Goal: Transaction & Acquisition: Book appointment/travel/reservation

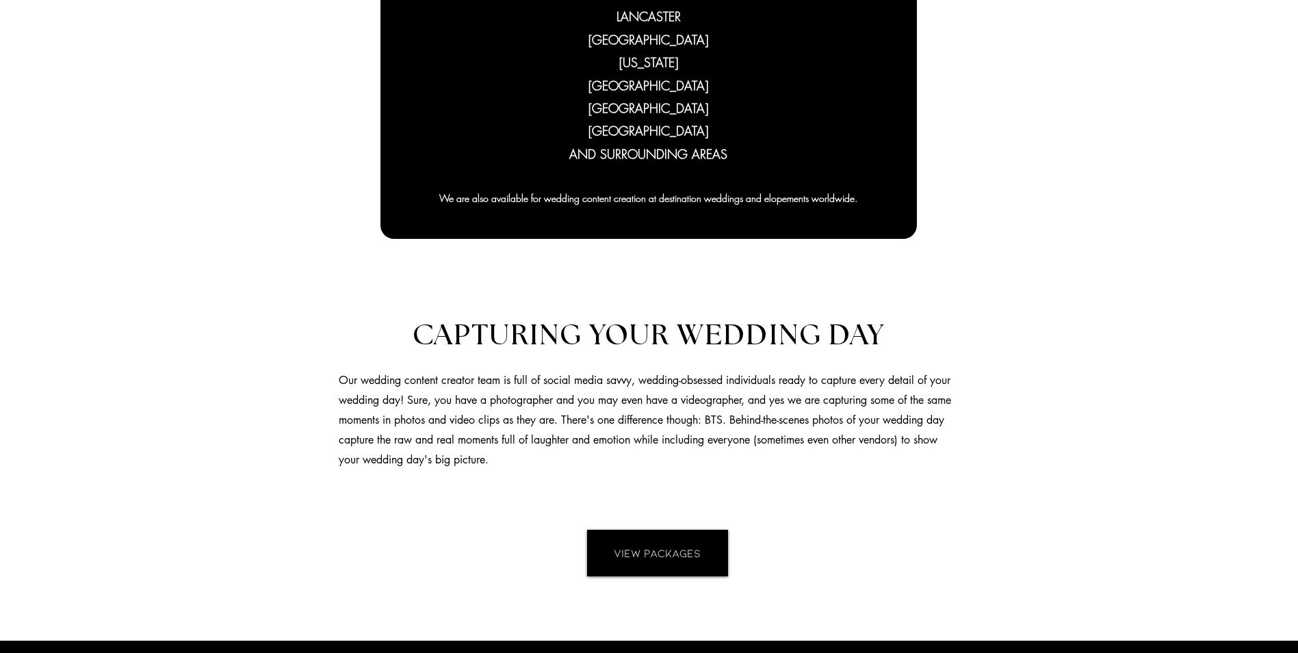
scroll to position [479, 0]
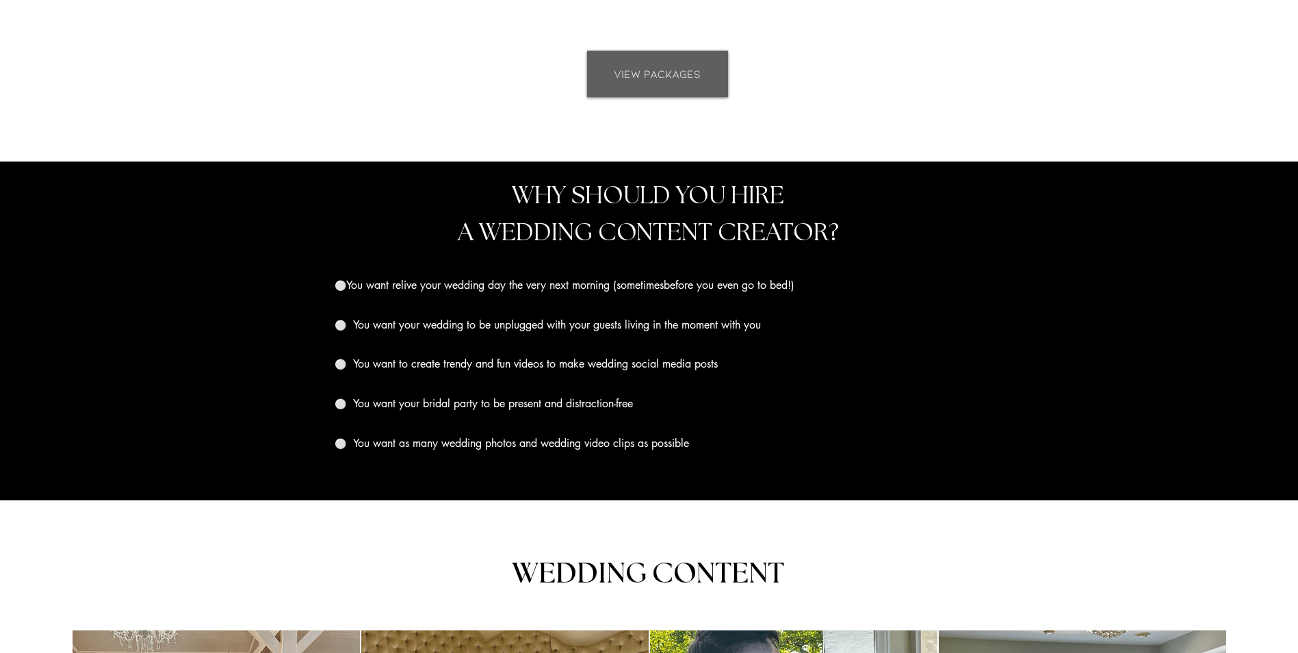
click at [678, 69] on span "VIEW PACKAGES" at bounding box center [657, 73] width 87 height 15
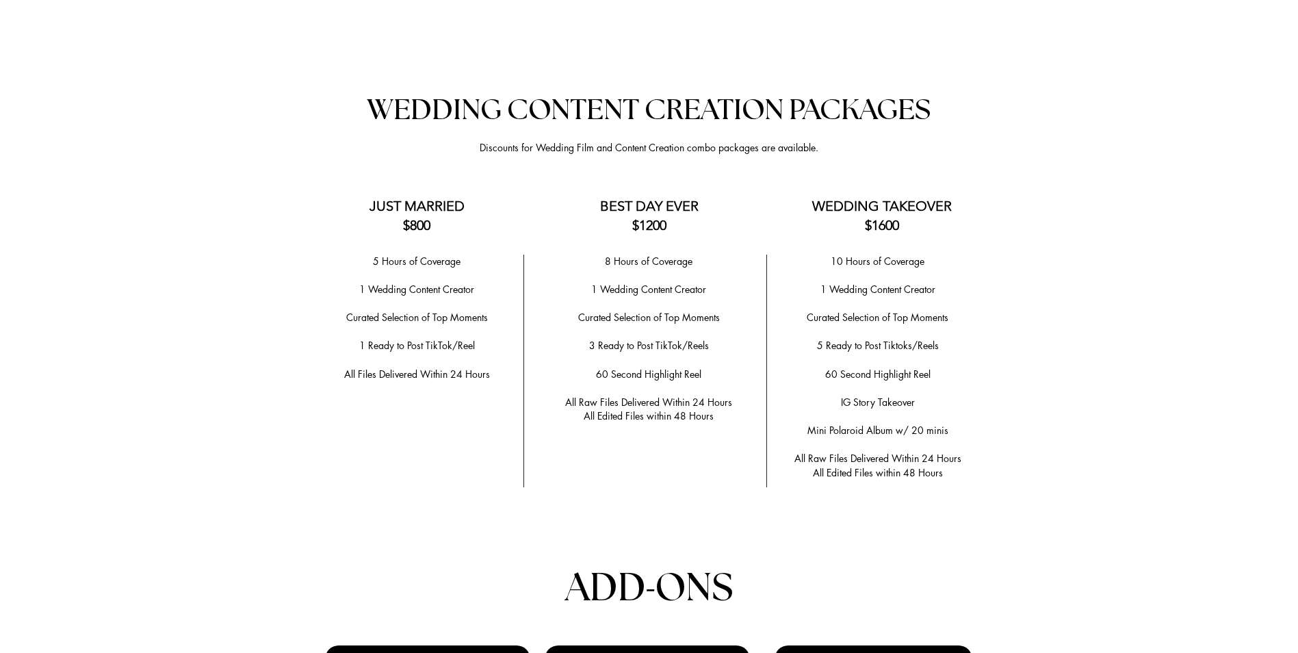
scroll to position [2702, 0]
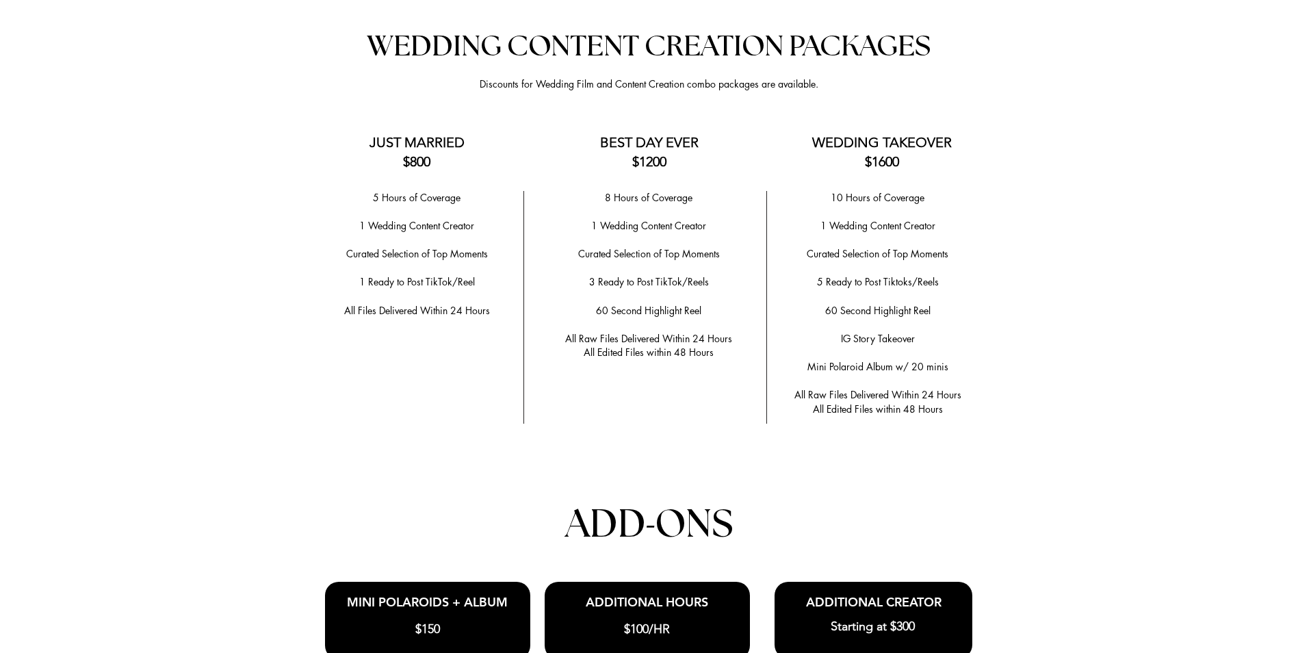
click at [755, 198] on p "8 Hours of Coverage" at bounding box center [649, 198] width 214 height 14
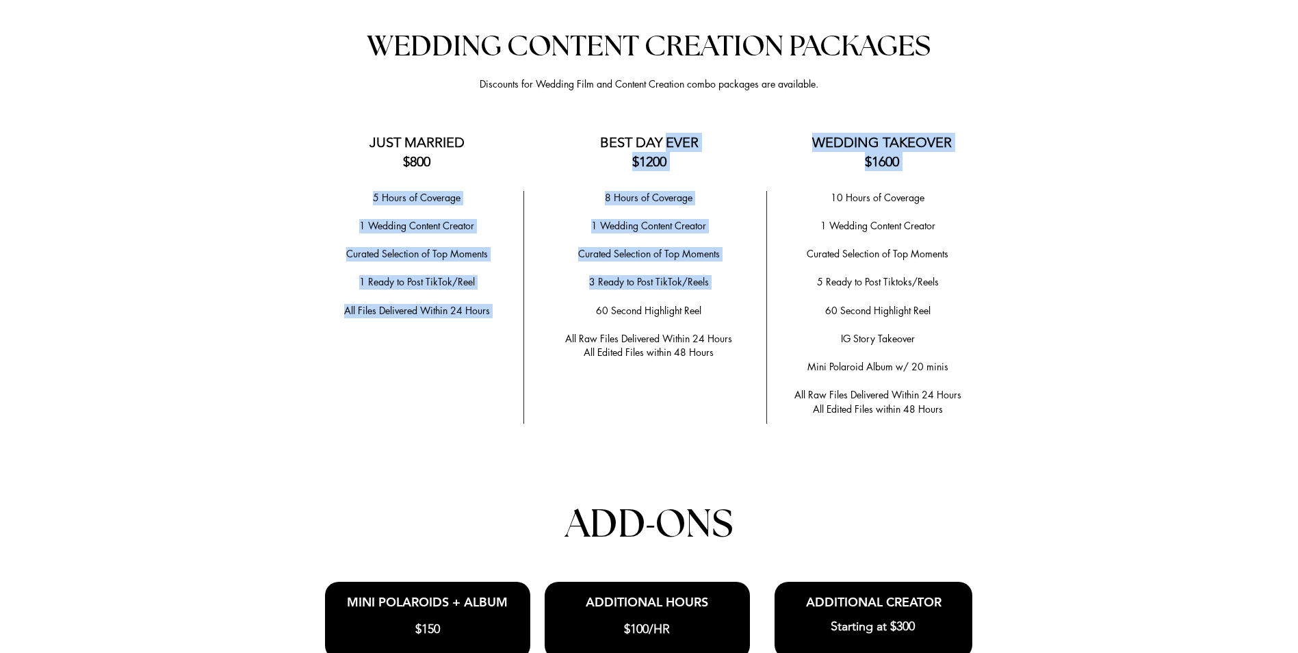
drag, startPoint x: 664, startPoint y: 233, endPoint x: 665, endPoint y: 300, distance: 67.1
click at [665, 300] on div "Anchor 2 WEDDING CONTENT CREATION PACKAGES Discounts for Wedding Film and Conte…" at bounding box center [649, 473] width 1298 height 974
click at [665, 300] on p "​" at bounding box center [649, 297] width 214 height 14
drag, startPoint x: 663, startPoint y: 346, endPoint x: 613, endPoint y: 158, distance: 194.1
click at [613, 158] on div "Anchor 2 WEDDING CONTENT CREATION PACKAGES Discounts for Wedding Film and Conte…" at bounding box center [649, 473] width 1298 height 974
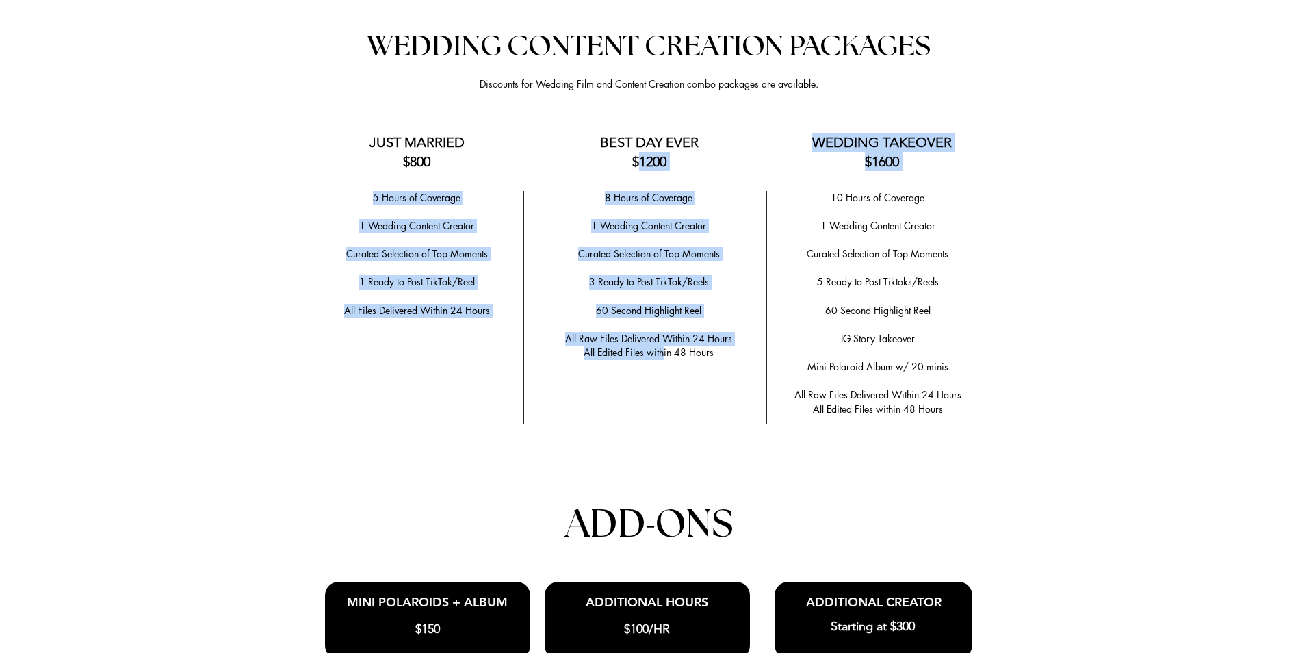
drag, startPoint x: 613, startPoint y: 158, endPoint x: 657, endPoint y: 298, distance: 146.6
click at [655, 293] on p "​" at bounding box center [649, 297] width 214 height 14
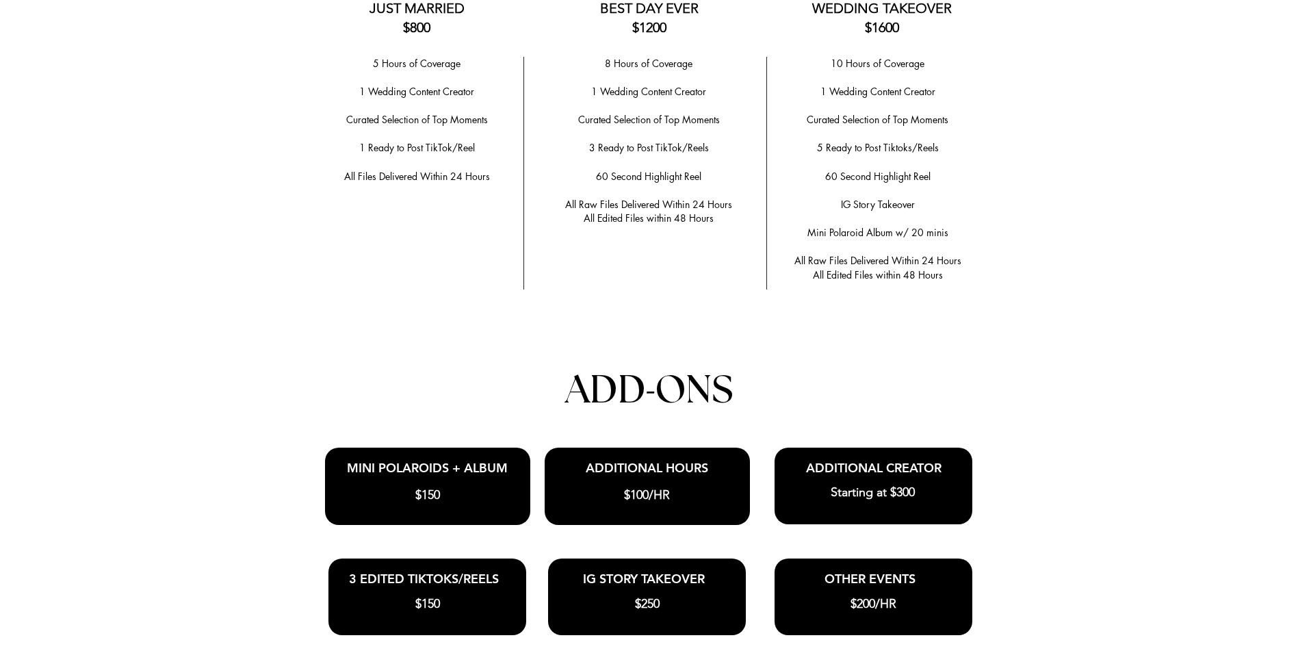
scroll to position [2633, 0]
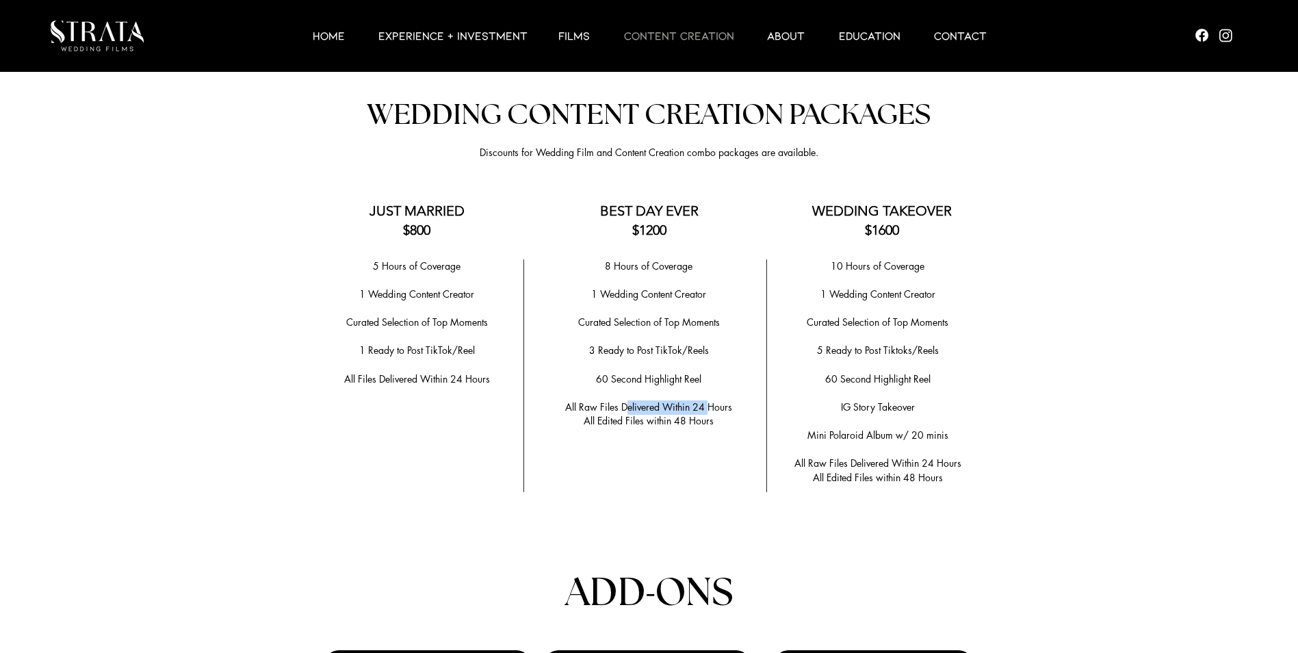
drag, startPoint x: 625, startPoint y: 407, endPoint x: 707, endPoint y: 407, distance: 82.1
click at [707, 407] on span "All Raw Files Delivered Within 24 Hours" at bounding box center [648, 406] width 167 height 13
drag, startPoint x: 707, startPoint y: 407, endPoint x: 592, endPoint y: 409, distance: 115.0
click at [592, 409] on span "All Raw Files Delivered Within 24 Hours" at bounding box center [648, 406] width 167 height 13
click at [940, 491] on div at bounding box center [649, 541] width 1298 height 974
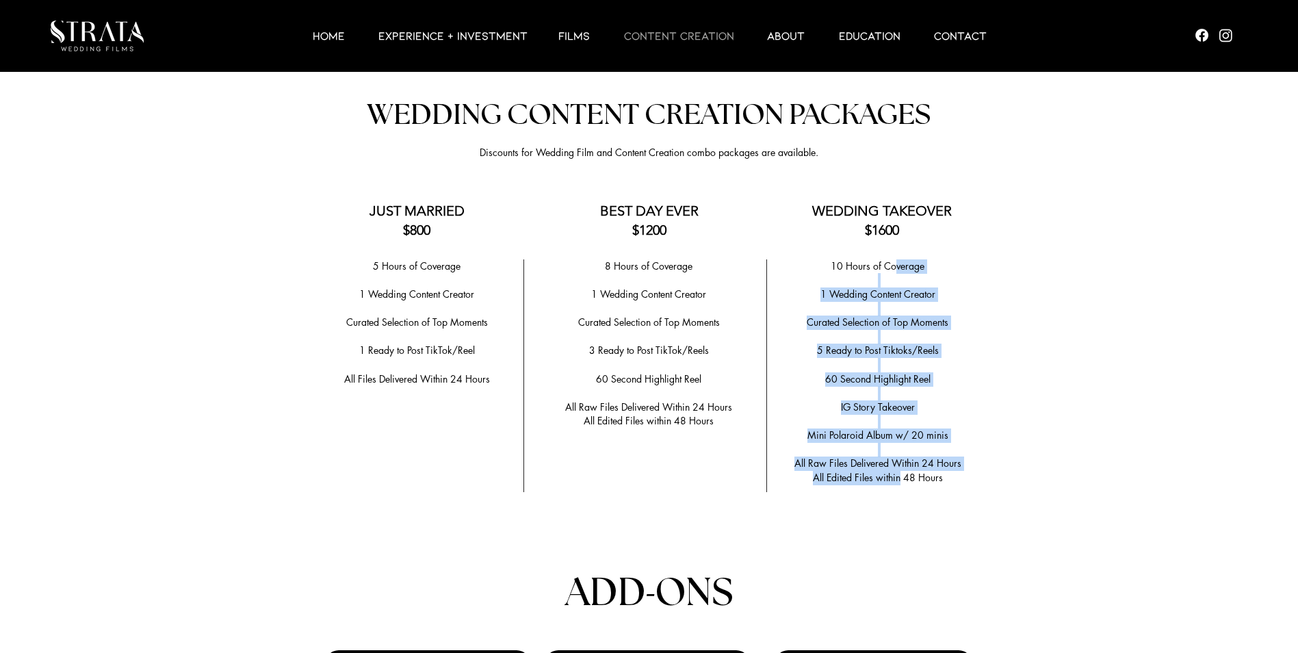
drag, startPoint x: 902, startPoint y: 482, endPoint x: 893, endPoint y: 255, distance: 226.8
click at [893, 255] on section "Anchor 2 WEDDING CONTENT CREATION PACKAGES Discounts for Wedding Film and Conte…" at bounding box center [649, 541] width 1298 height 974
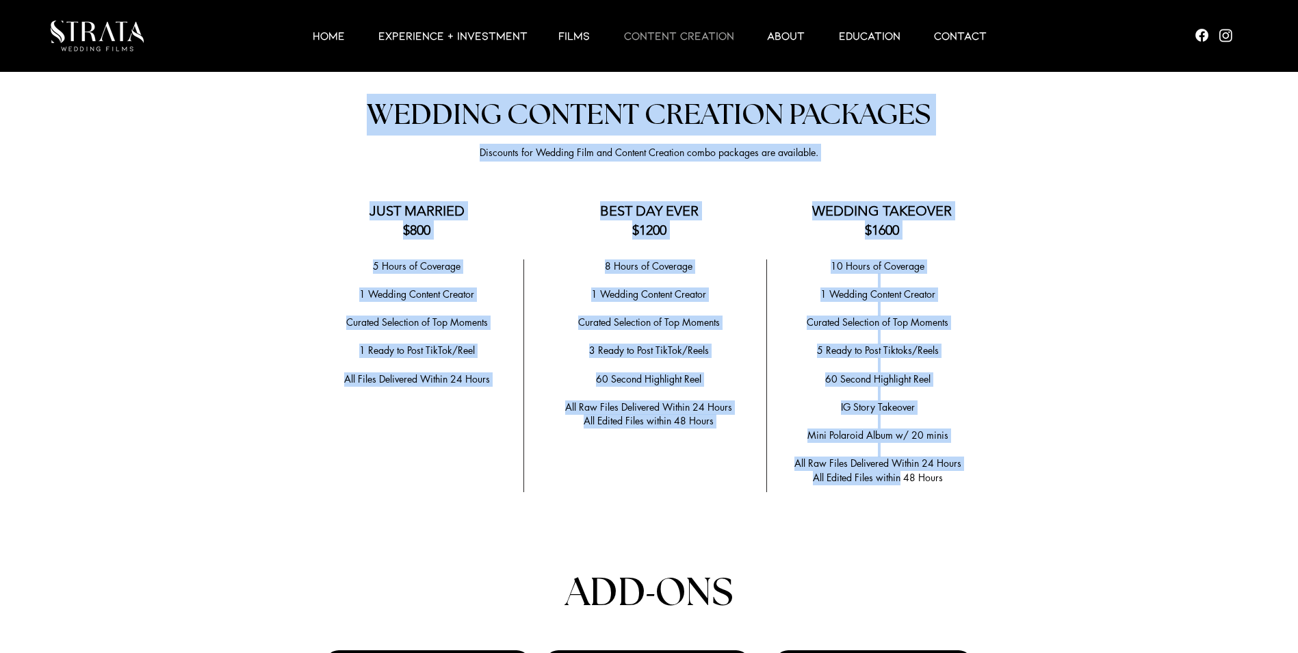
drag, startPoint x: 893, startPoint y: 255, endPoint x: 853, endPoint y: 261, distance: 40.2
click at [853, 261] on span "10 Hours of Coverage" at bounding box center [878, 265] width 94 height 13
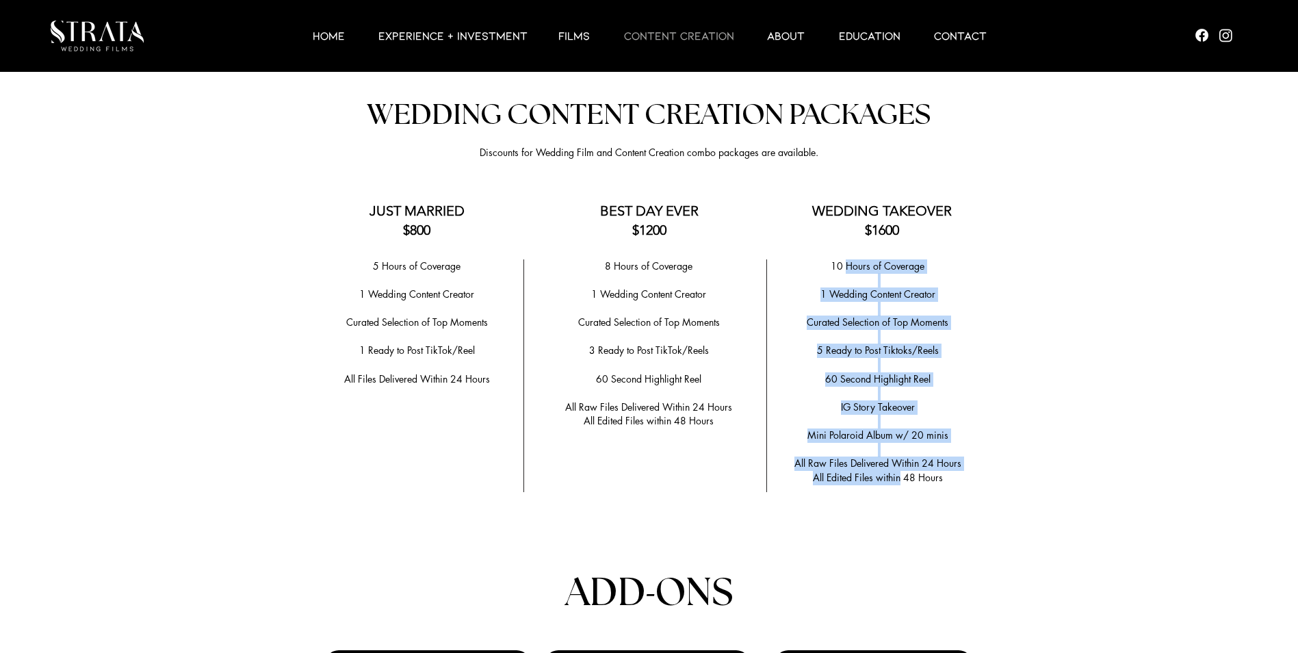
drag, startPoint x: 915, startPoint y: 267, endPoint x: 902, endPoint y: 472, distance: 205.8
click at [902, 472] on div "10 Hours of Coverage ​ 1 Wedding Content Creator ​ Curated Selection of Top Mom…" at bounding box center [878, 372] width 205 height 226
click at [901, 476] on span "All Edited Files within 48 Hours" at bounding box center [878, 477] width 130 height 13
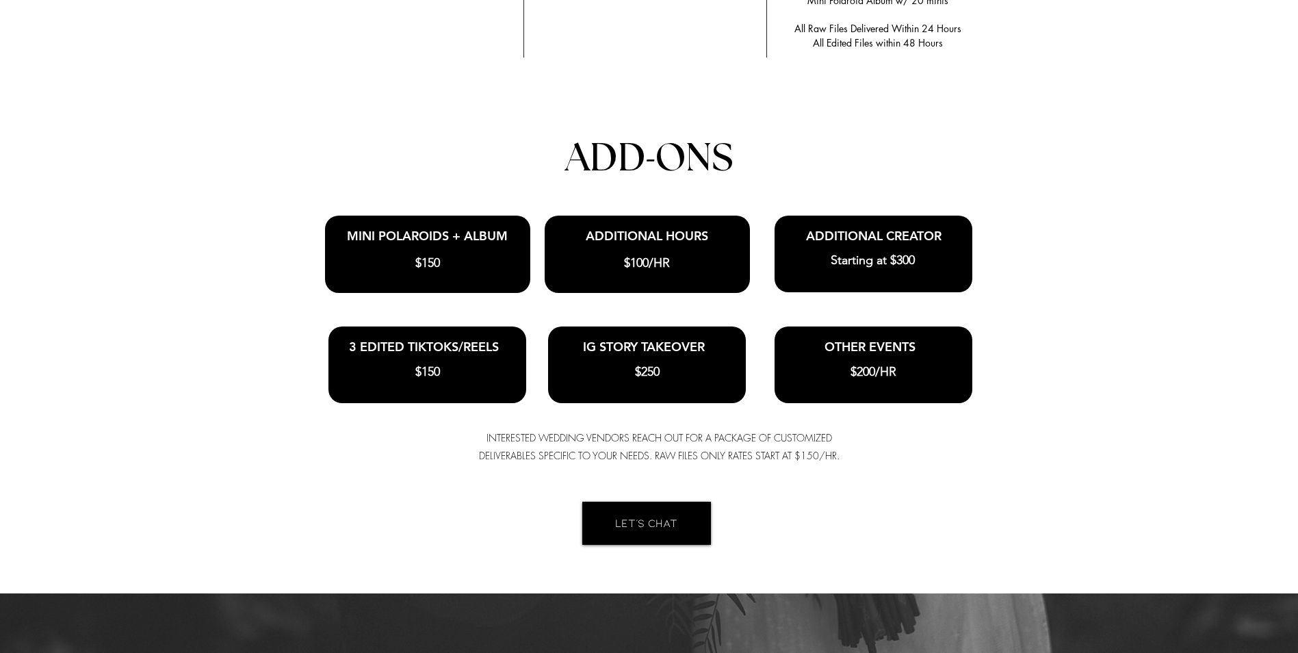
scroll to position [3112, 0]
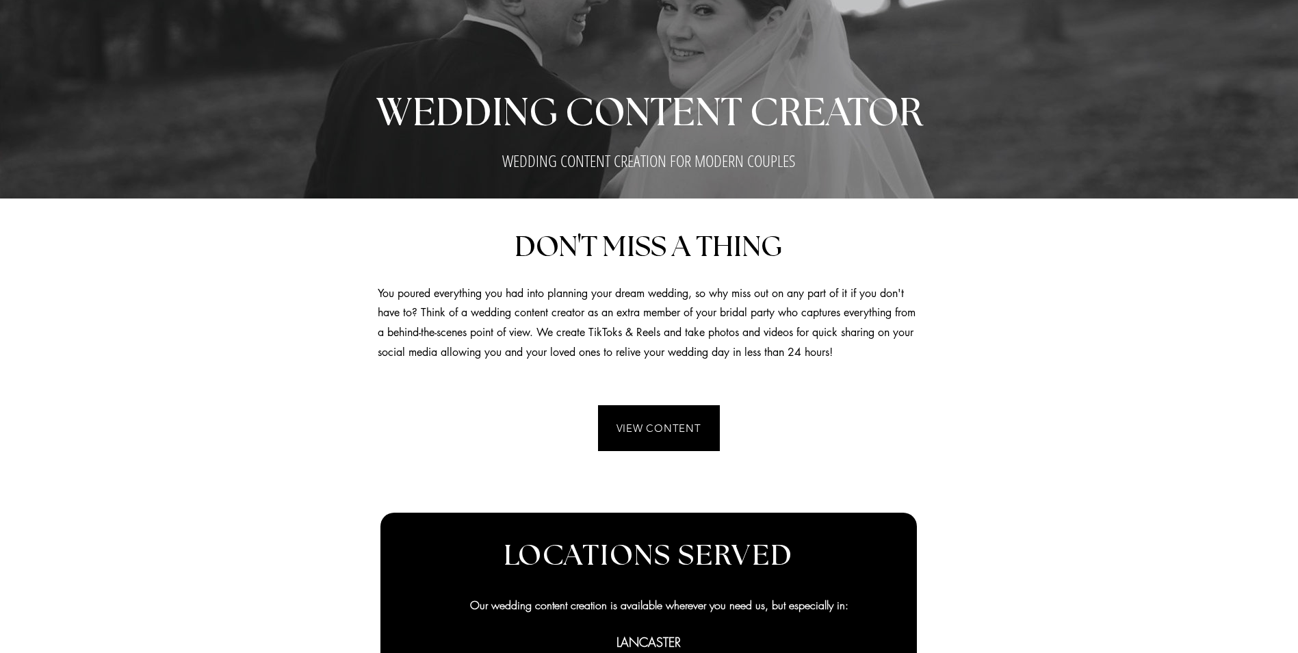
scroll to position [479, 0]
